Goal: Task Accomplishment & Management: Use online tool/utility

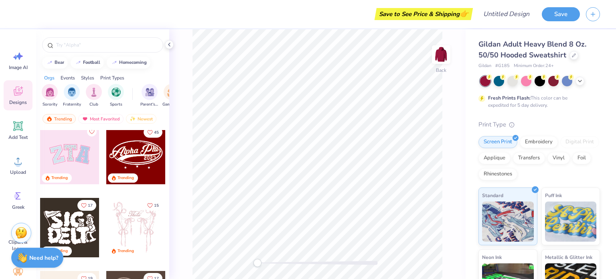
scroll to position [78, 0]
click at [67, 160] on div at bounding box center [69, 154] width 59 height 59
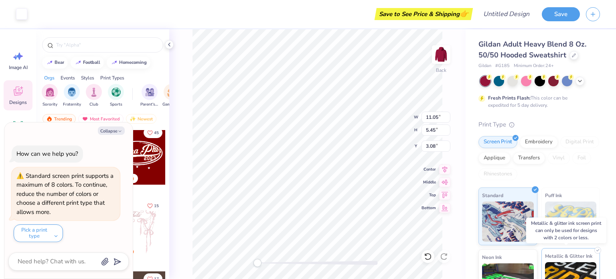
scroll to position [0, 0]
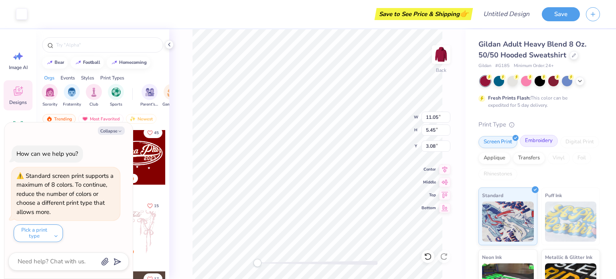
click at [535, 141] on div "Embroidery" at bounding box center [539, 141] width 38 height 12
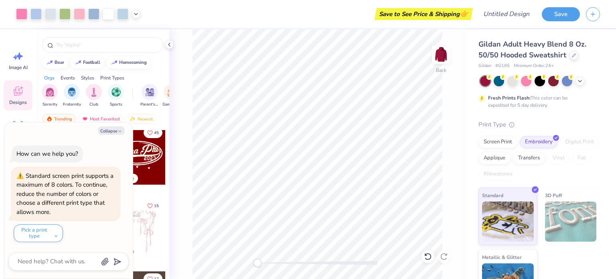
click at [160, 68] on div "bear football homecoming Orgs Events Styles Print Types Sorority Fraternity Clu…" at bounding box center [102, 168] width 133 height 279
click at [112, 130] on button "Collapse" at bounding box center [111, 130] width 27 height 8
type textarea "x"
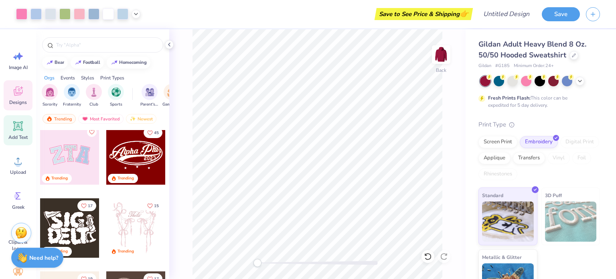
click at [16, 122] on icon at bounding box center [18, 126] width 8 height 8
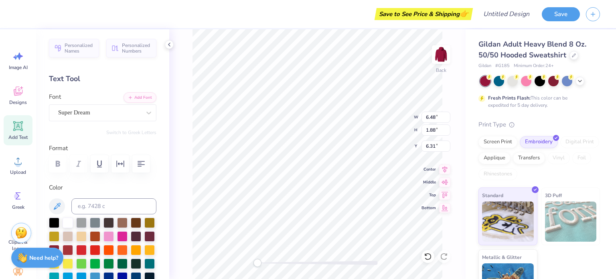
scroll to position [6, 1]
type input "11.05"
type input "5.45"
type input "3.08"
click at [22, 88] on icon at bounding box center [21, 87] width 3 height 3
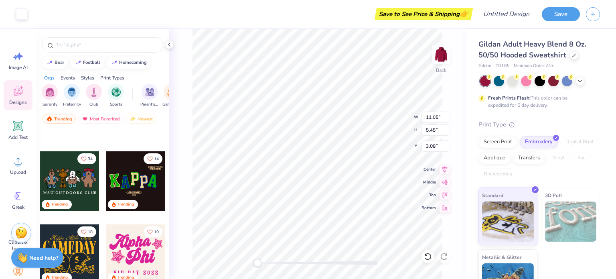
scroll to position [433, 0]
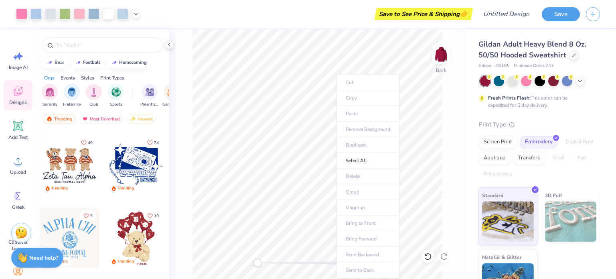
click at [346, 133] on ul "Cut Copy Paste Remove Background Duplicate Select All Delete Group Ungroup Brin…" at bounding box center [367, 176] width 63 height 204
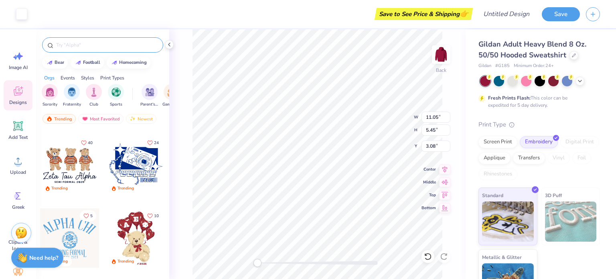
click at [122, 40] on div at bounding box center [102, 44] width 121 height 15
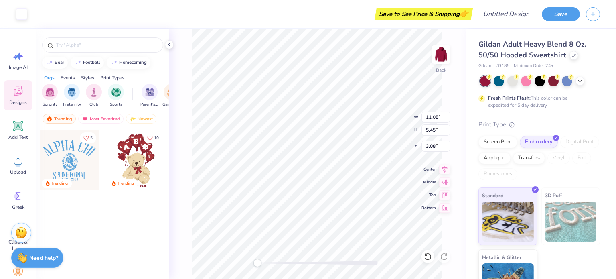
scroll to position [247, 0]
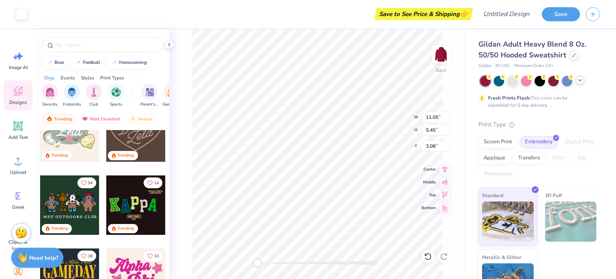
click at [580, 82] on icon at bounding box center [580, 80] width 6 height 6
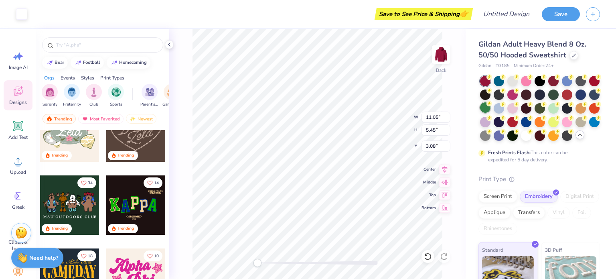
click at [490, 103] on div at bounding box center [485, 107] width 10 height 10
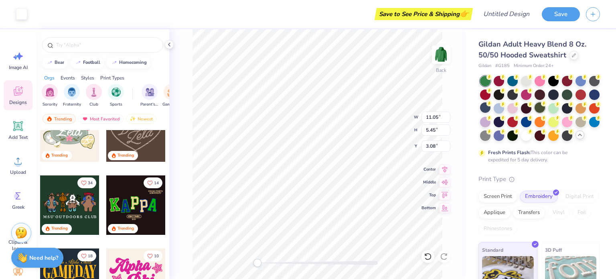
click at [545, 109] on div at bounding box center [540, 107] width 10 height 10
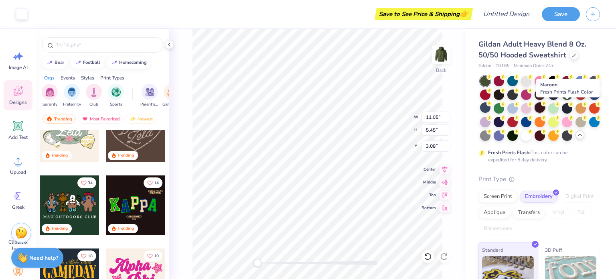
click at [545, 104] on div at bounding box center [540, 107] width 10 height 10
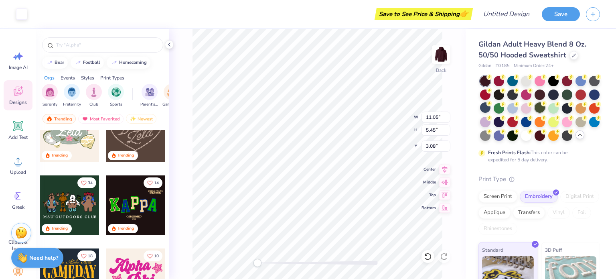
click at [545, 107] on div at bounding box center [540, 107] width 10 height 10
click at [572, 93] on div at bounding box center [567, 94] width 10 height 10
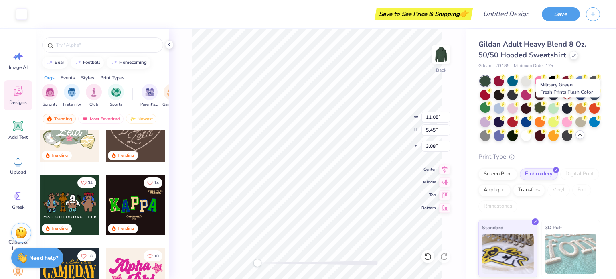
click at [545, 105] on div at bounding box center [540, 107] width 10 height 10
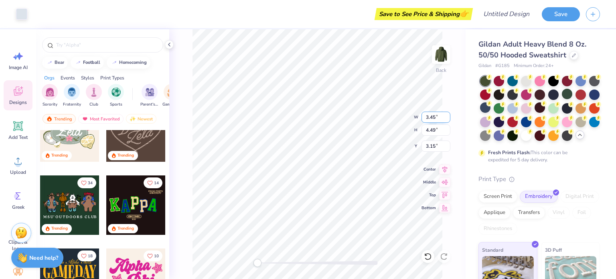
type input "3.45"
type input "4.49"
type input "3.15"
type input "4.08"
type input "5.09"
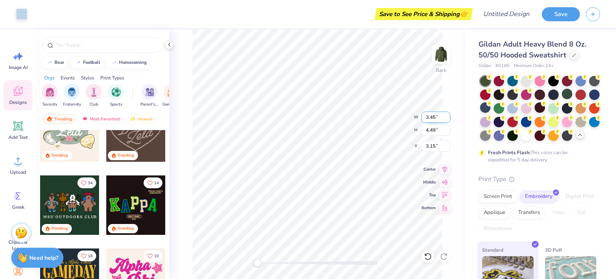
type input "3.37"
type input "3.80"
type input "4.99"
type input "3.41"
type input "11.25"
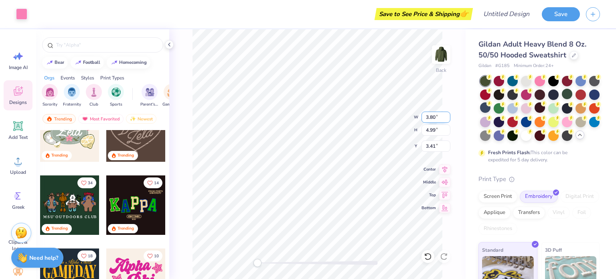
type input "5.63"
type input "3.00"
click at [110, 39] on div at bounding box center [102, 44] width 121 height 15
click at [93, 46] on input "text" at bounding box center [106, 45] width 103 height 8
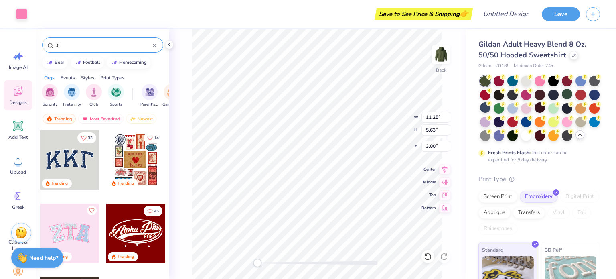
type input "s"
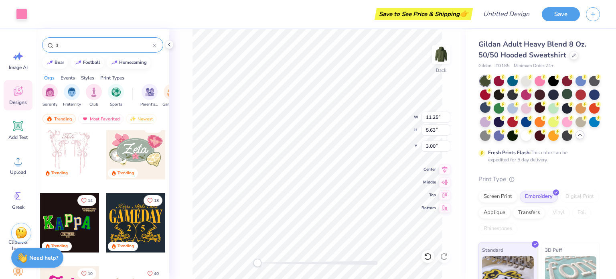
scroll to position [85, 0]
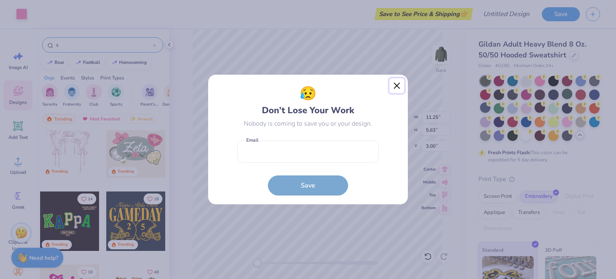
click at [402, 82] on button "Close" at bounding box center [396, 85] width 15 height 15
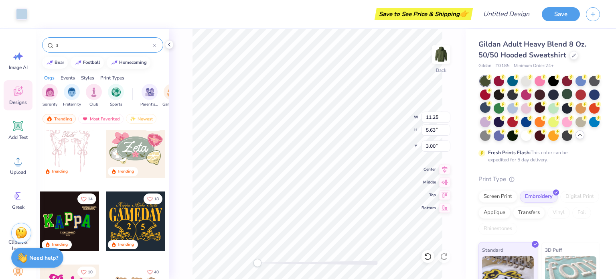
type input "4.08"
type input "5.09"
type input "3.37"
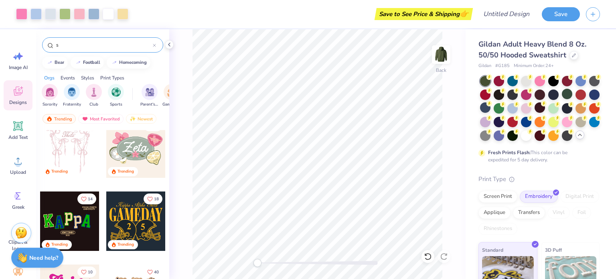
click at [107, 40] on div "s" at bounding box center [102, 44] width 121 height 15
click at [99, 43] on input "s" at bounding box center [103, 45] width 97 height 8
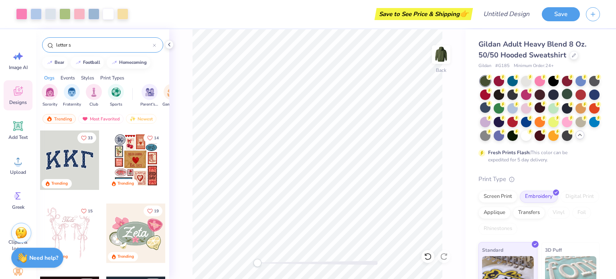
type input "letter s"
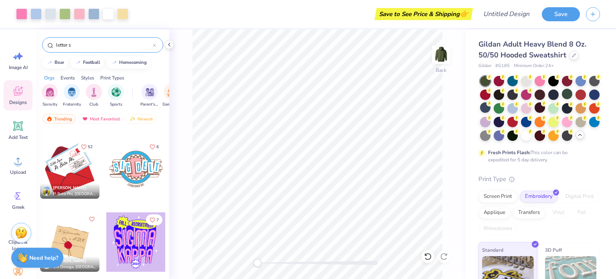
scroll to position [483, 0]
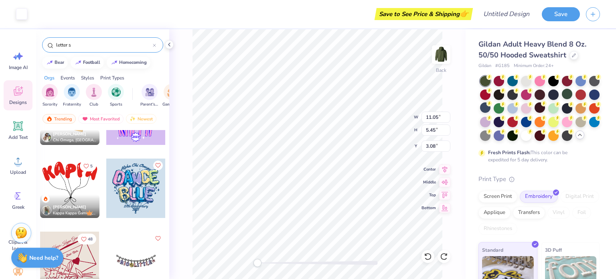
type input "4.08"
type input "5.09"
type input "3.37"
type input "11.25"
type input "5.63"
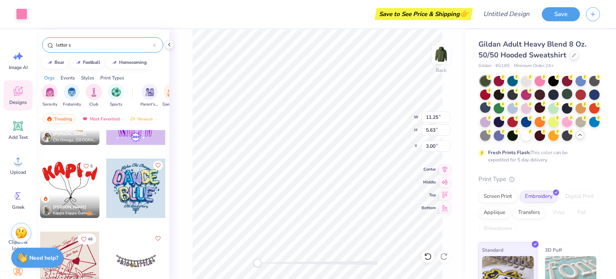
type input "3.00"
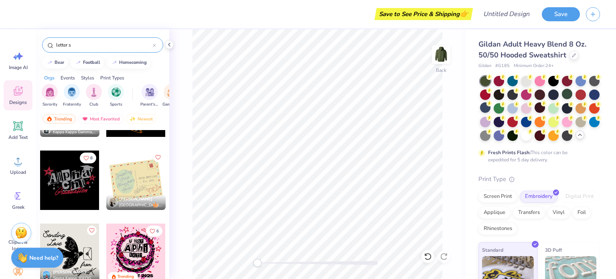
scroll to position [789, 0]
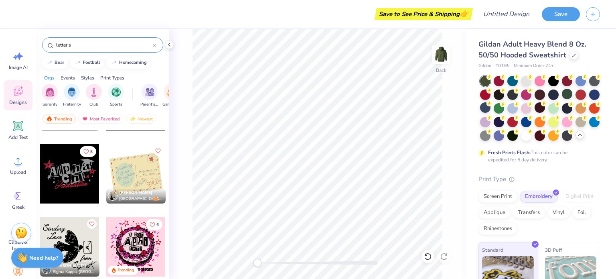
click at [152, 46] on input "letter s" at bounding box center [103, 45] width 97 height 8
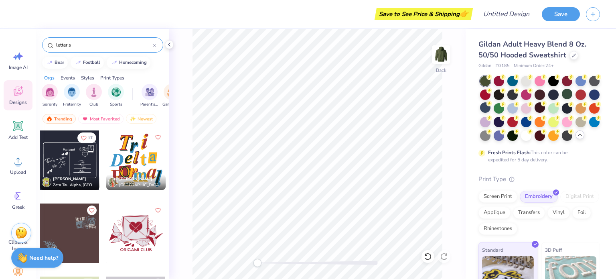
click at [156, 45] on icon at bounding box center [154, 45] width 3 height 3
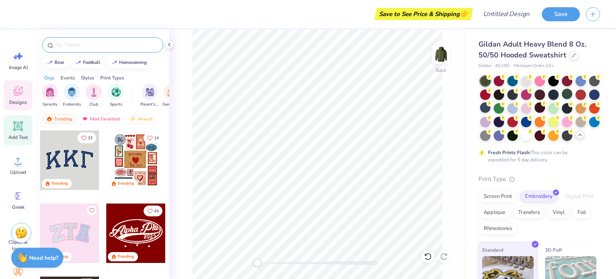
click at [19, 124] on icon at bounding box center [18, 126] width 8 height 8
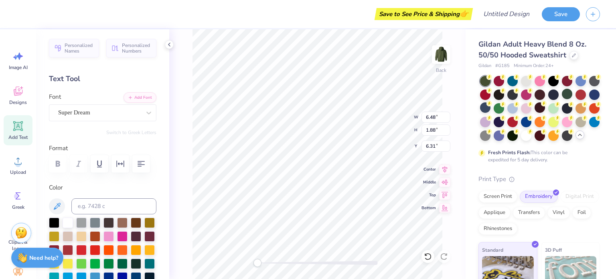
scroll to position [6, 1]
type textarea "ASA"
click at [133, 109] on div "Super Dream" at bounding box center [99, 112] width 84 height 12
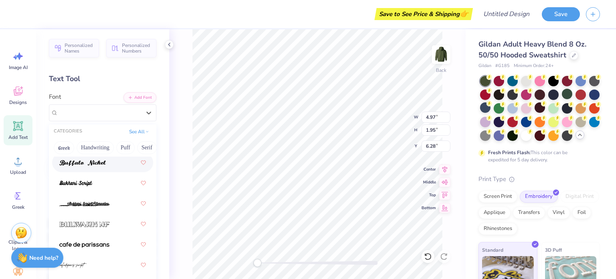
scroll to position [1060, 0]
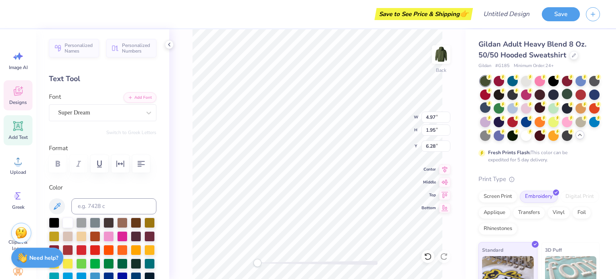
click at [18, 87] on icon at bounding box center [18, 91] width 12 height 12
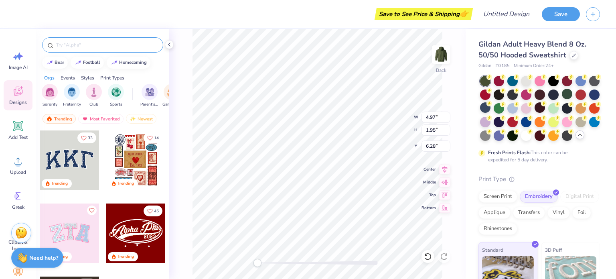
click at [107, 41] on input "text" at bounding box center [106, 45] width 103 height 8
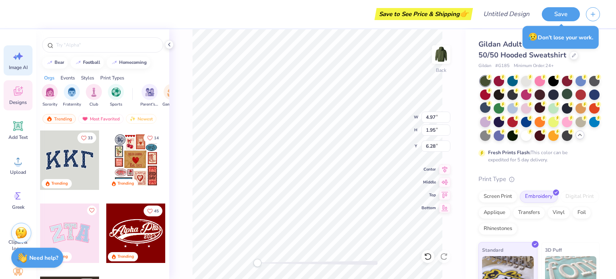
click at [18, 58] on icon at bounding box center [18, 56] width 12 height 12
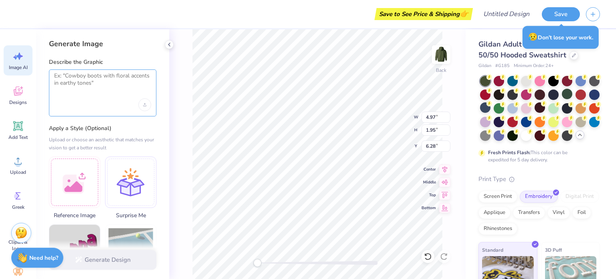
click at [88, 85] on textarea at bounding box center [102, 82] width 97 height 20
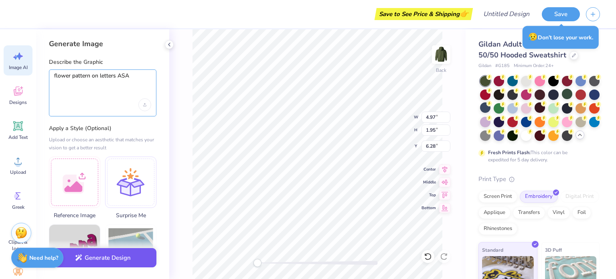
type textarea "flower pattern on letters ASA"
click at [114, 261] on button "Generate Design" at bounding box center [102, 258] width 107 height 20
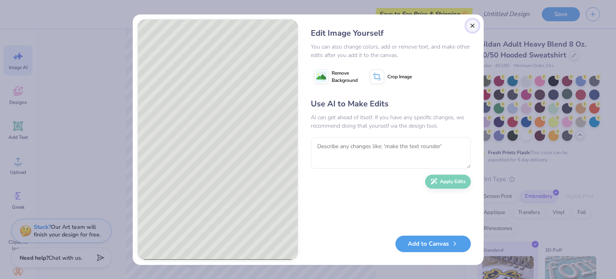
click at [472, 25] on button "Close" at bounding box center [472, 25] width 13 height 13
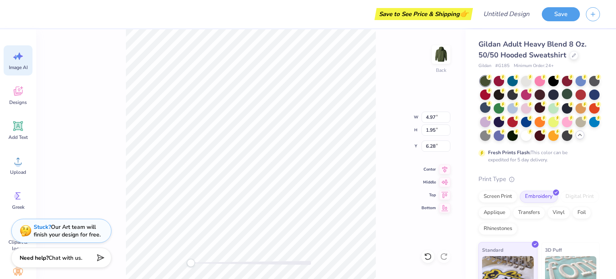
scroll to position [6, 1]
type textarea "SA"
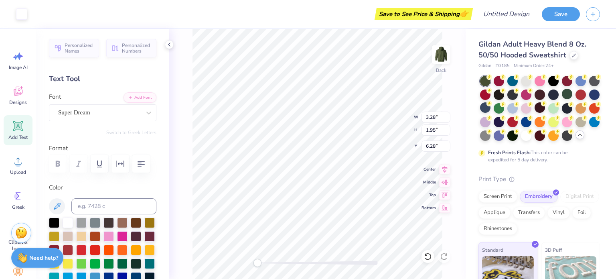
scroll to position [0, 0]
click at [14, 92] on icon at bounding box center [18, 92] width 8 height 6
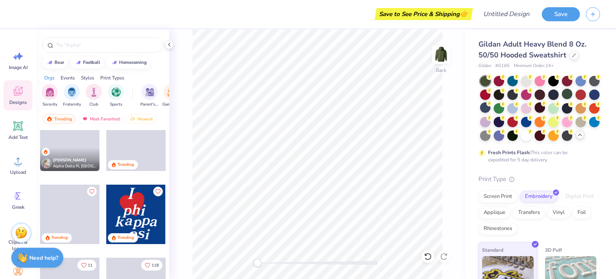
scroll to position [1273, 0]
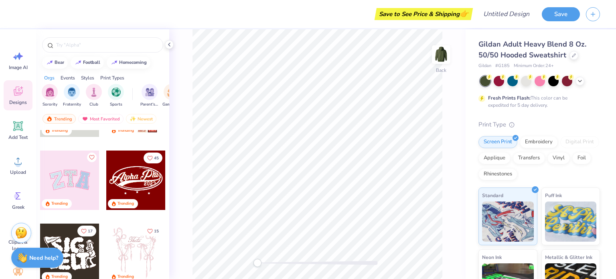
scroll to position [83, 0]
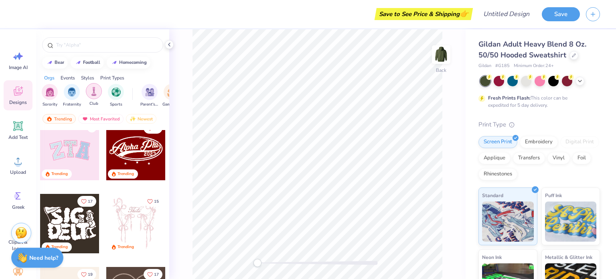
click at [92, 93] on img "filter for Club" at bounding box center [93, 91] width 9 height 9
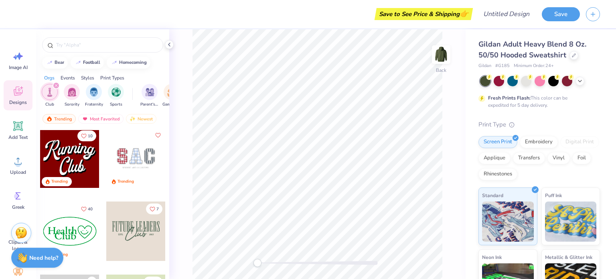
scroll to position [77, 0]
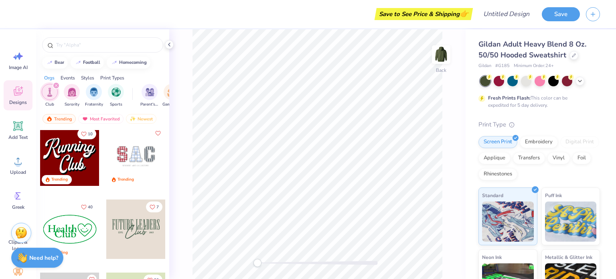
click at [53, 88] on img "filter for Club" at bounding box center [49, 91] width 9 height 9
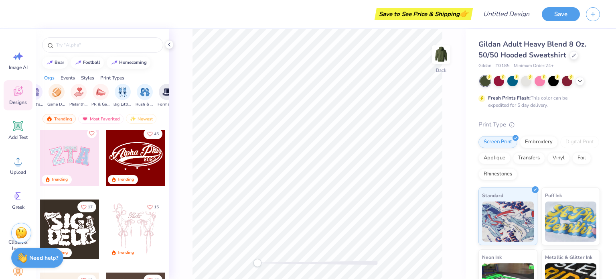
scroll to position [0, 0]
click at [77, 166] on div at bounding box center [69, 155] width 59 height 59
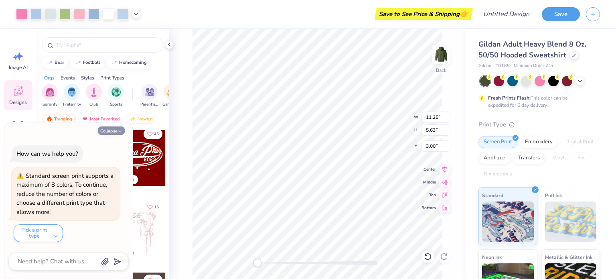
click at [113, 131] on button "Collapse" at bounding box center [111, 130] width 27 height 8
type textarea "x"
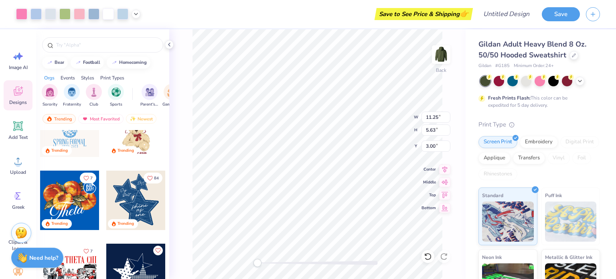
scroll to position [579, 0]
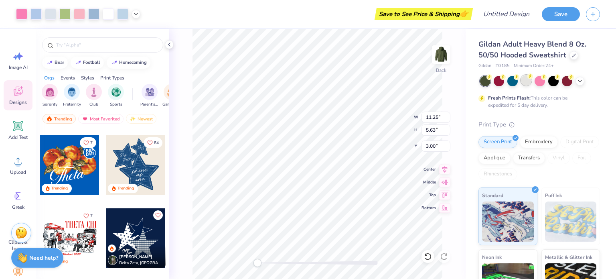
click at [527, 81] on div at bounding box center [526, 80] width 10 height 10
click at [581, 82] on icon at bounding box center [580, 80] width 6 height 6
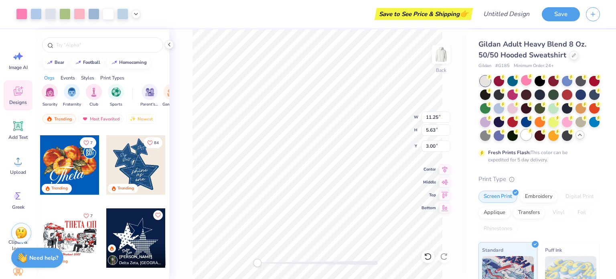
click at [531, 137] on div at bounding box center [526, 135] width 10 height 10
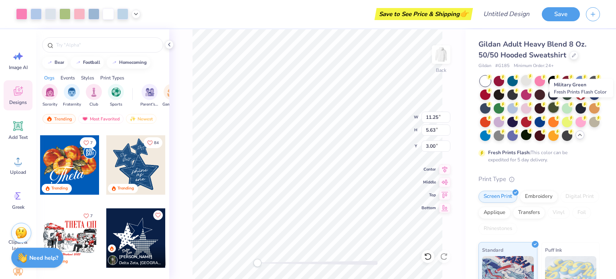
click at [559, 109] on div at bounding box center [553, 107] width 10 height 10
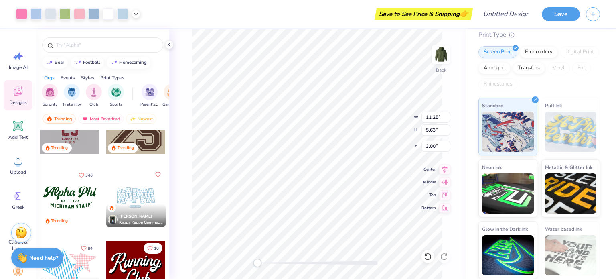
scroll to position [983, 0]
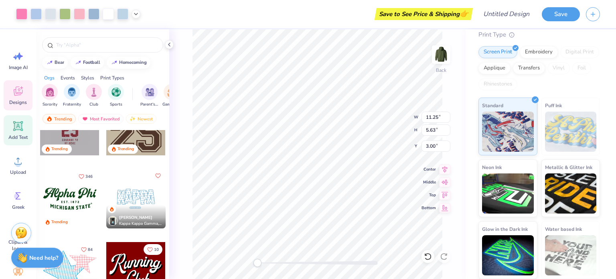
click at [20, 127] on icon at bounding box center [18, 126] width 8 height 8
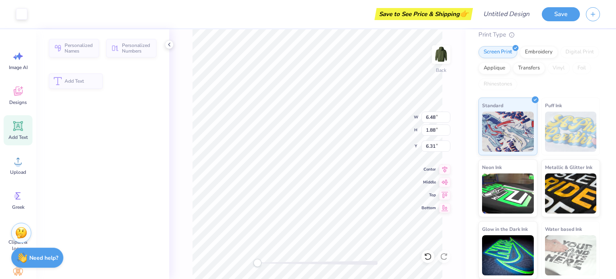
type input "6.48"
type input "1.88"
type input "6.31"
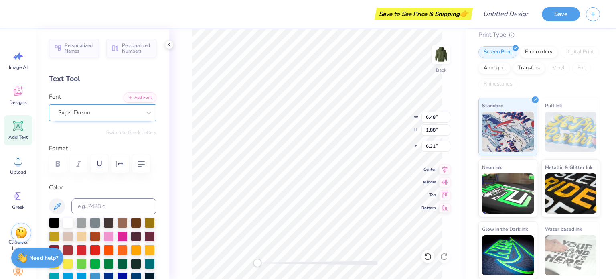
click at [85, 116] on div "Super Dream" at bounding box center [99, 112] width 84 height 12
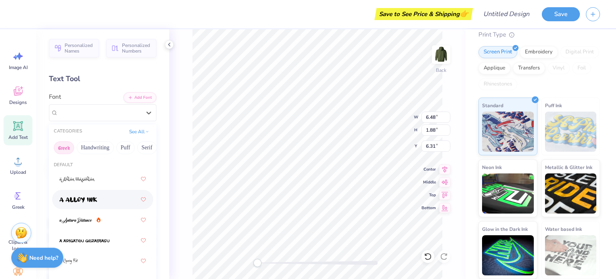
click at [65, 145] on button "Greek" at bounding box center [64, 147] width 20 height 13
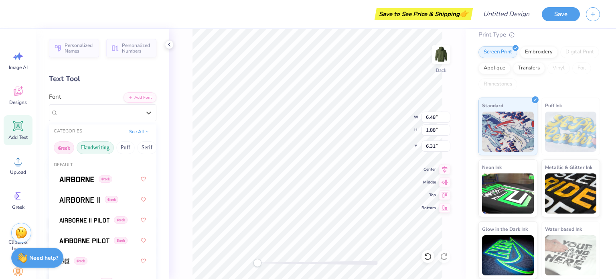
click at [103, 149] on button "Handwriting" at bounding box center [95, 147] width 37 height 13
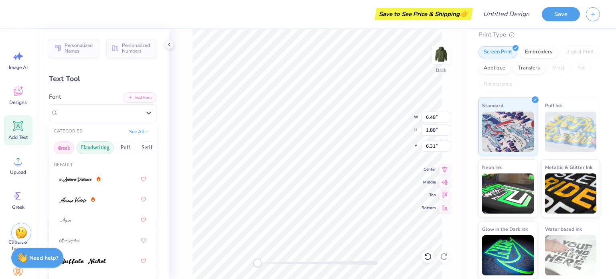
click at [62, 148] on button "Greek" at bounding box center [64, 147] width 20 height 13
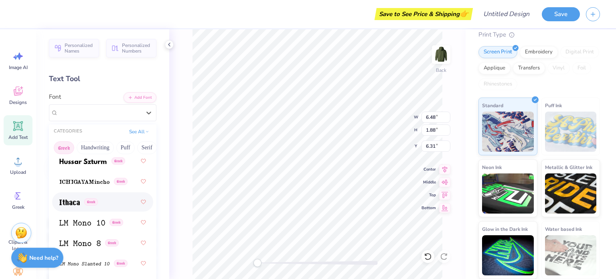
scroll to position [455, 0]
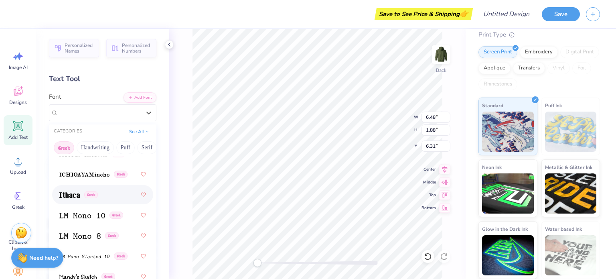
click at [87, 189] on div "Greek" at bounding box center [102, 194] width 87 height 14
